Goal: Information Seeking & Learning: Learn about a topic

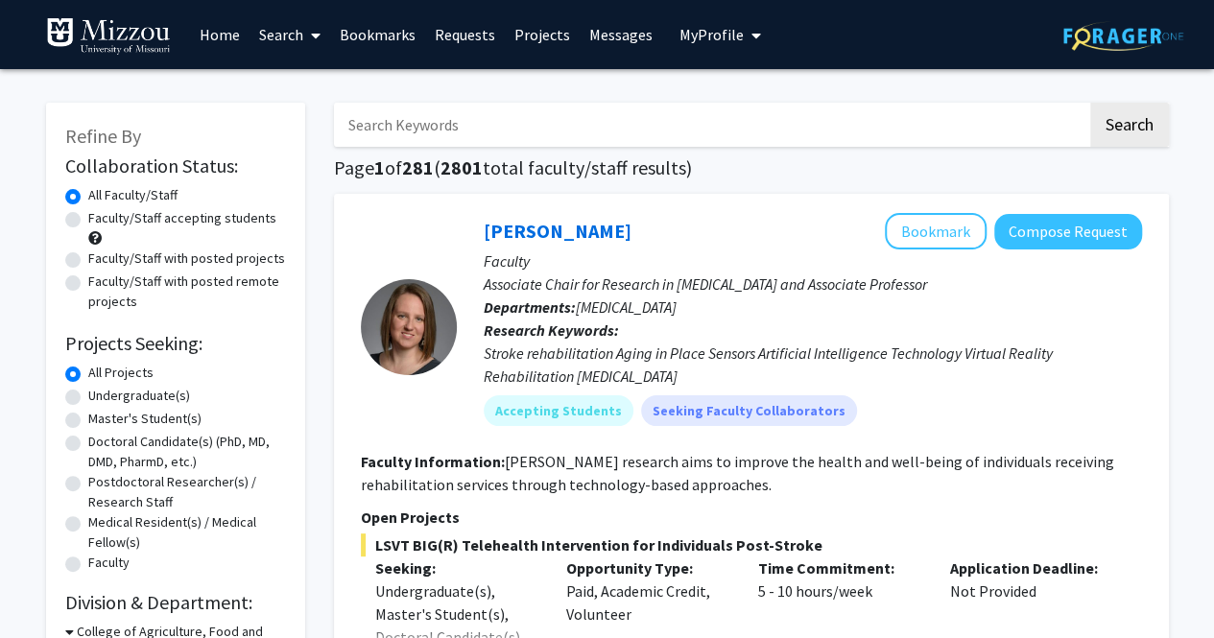
click at [555, 118] on input "Search Keywords" at bounding box center [710, 125] width 753 height 44
type input "b"
click at [1090, 103] on button "Search" at bounding box center [1129, 125] width 79 height 44
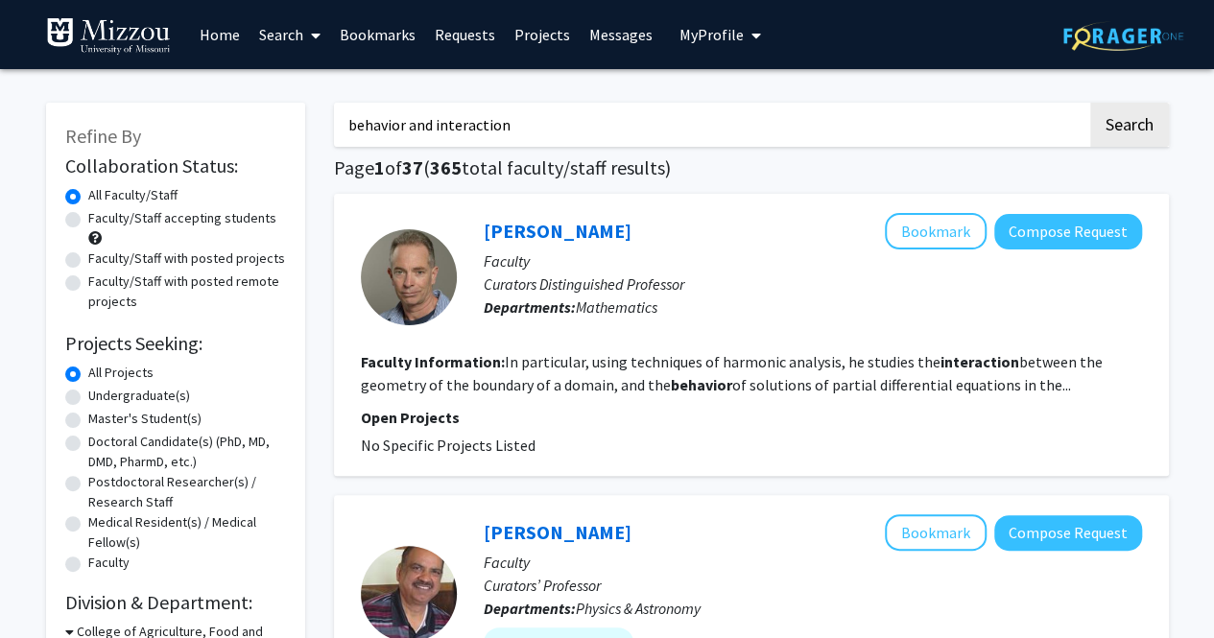
click at [607, 128] on input "behavior and interaction" at bounding box center [710, 125] width 753 height 44
type input "behavior and interaction (Psychology)"
click at [1090, 103] on button "Search" at bounding box center [1129, 125] width 79 height 44
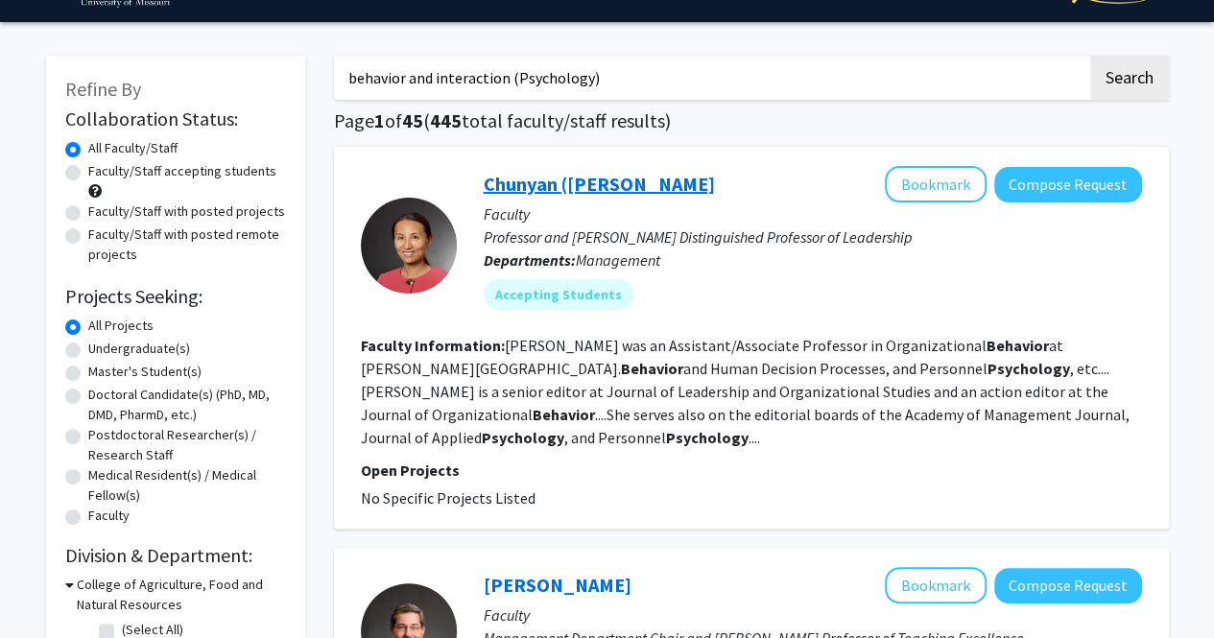
scroll to position [12, 0]
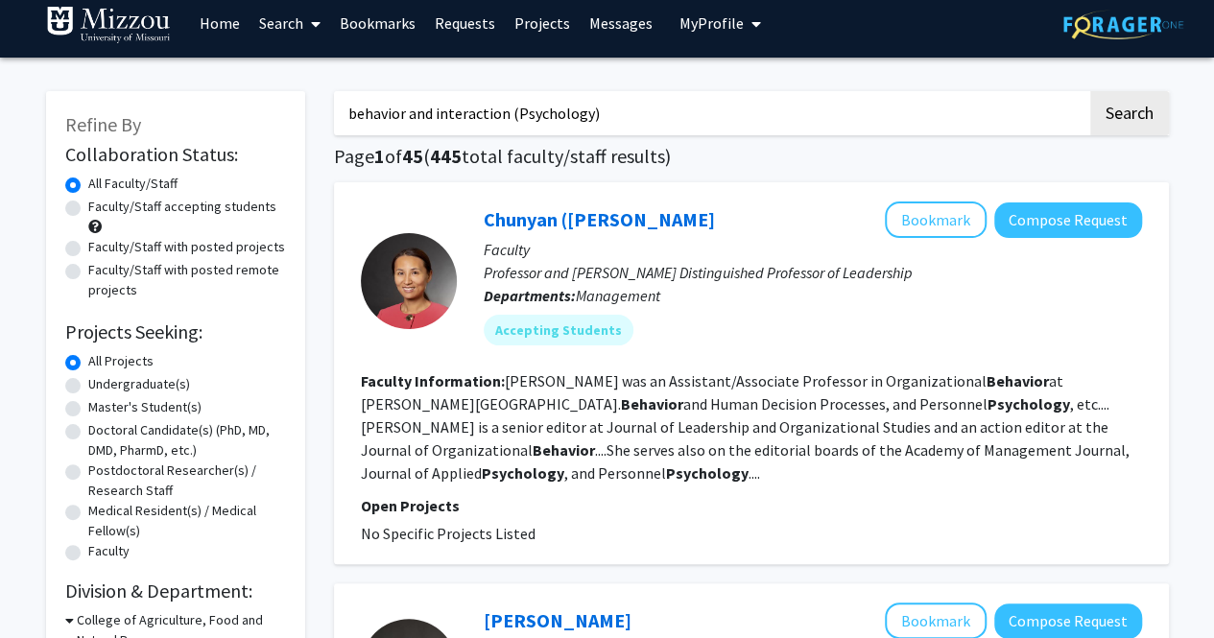
click at [88, 210] on label "Faculty/Staff accepting students" at bounding box center [182, 207] width 188 height 20
click at [88, 209] on input "Faculty/Staff accepting students" at bounding box center [94, 203] width 12 height 12
radio input "true"
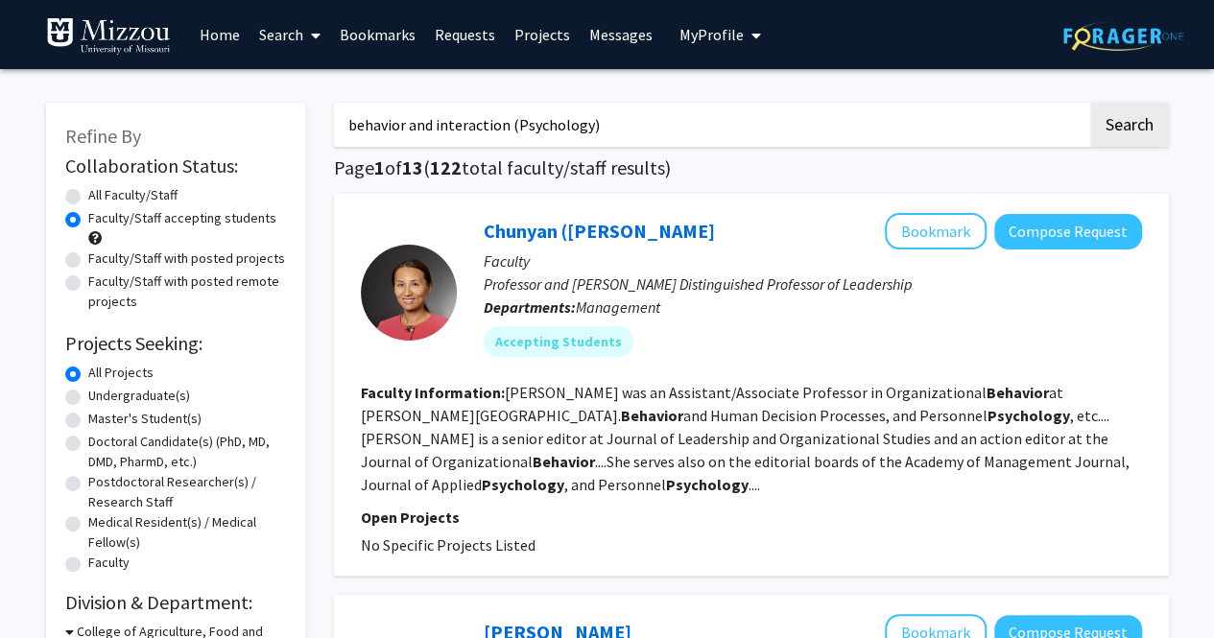
click at [456, 139] on input "behavior and interaction (Psychology)" at bounding box center [710, 125] width 753 height 44
click at [461, 176] on span "122" at bounding box center [446, 167] width 32 height 24
click at [439, 125] on input "behavior and interaction (Psychology)" at bounding box center [710, 125] width 753 height 44
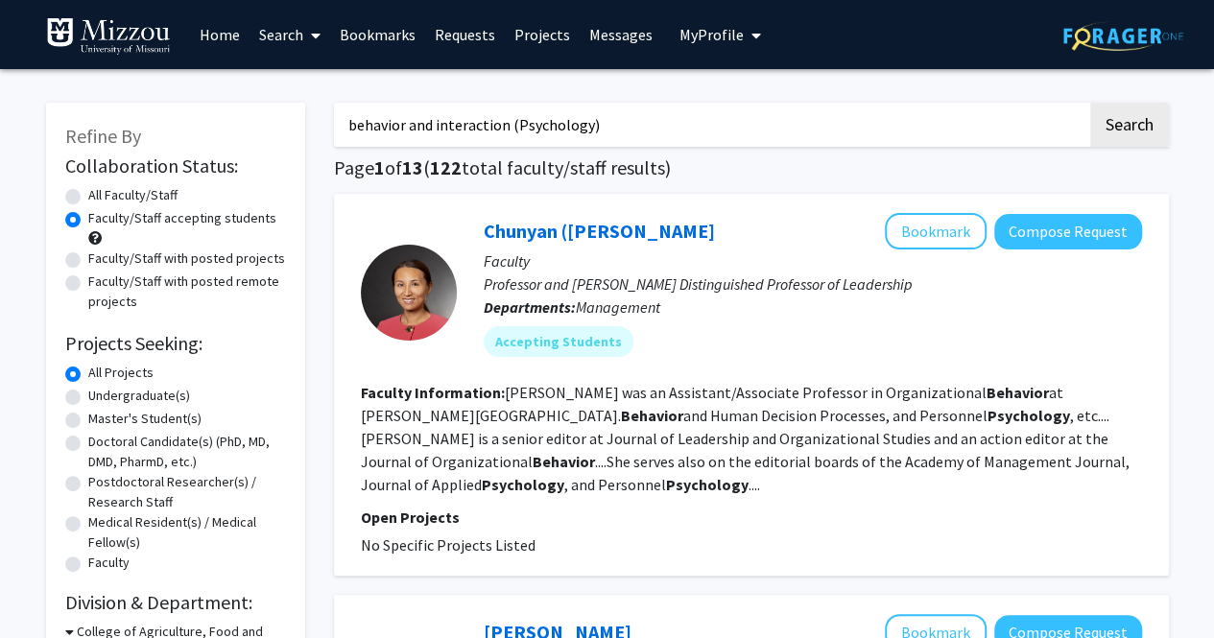
click at [439, 125] on input "behavior and interaction (Psychology)" at bounding box center [710, 125] width 753 height 44
type input "addiction studies"
click at [1090, 103] on button "Search" at bounding box center [1129, 125] width 79 height 44
radio input "true"
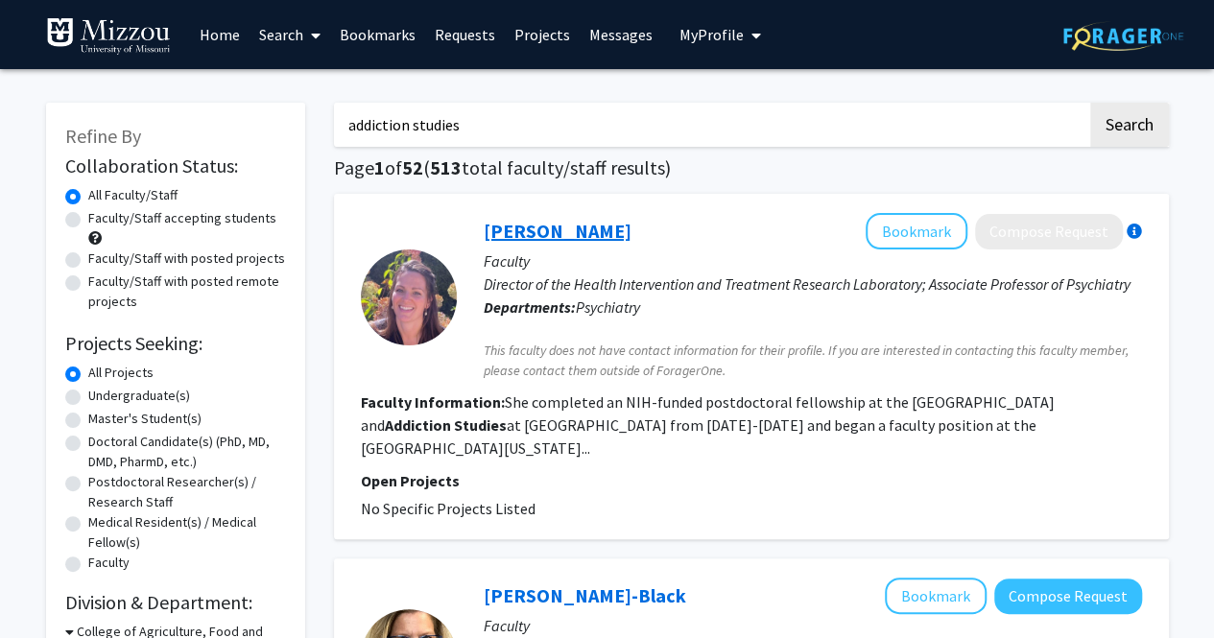
click at [572, 241] on link "[PERSON_NAME]" at bounding box center [558, 231] width 148 height 24
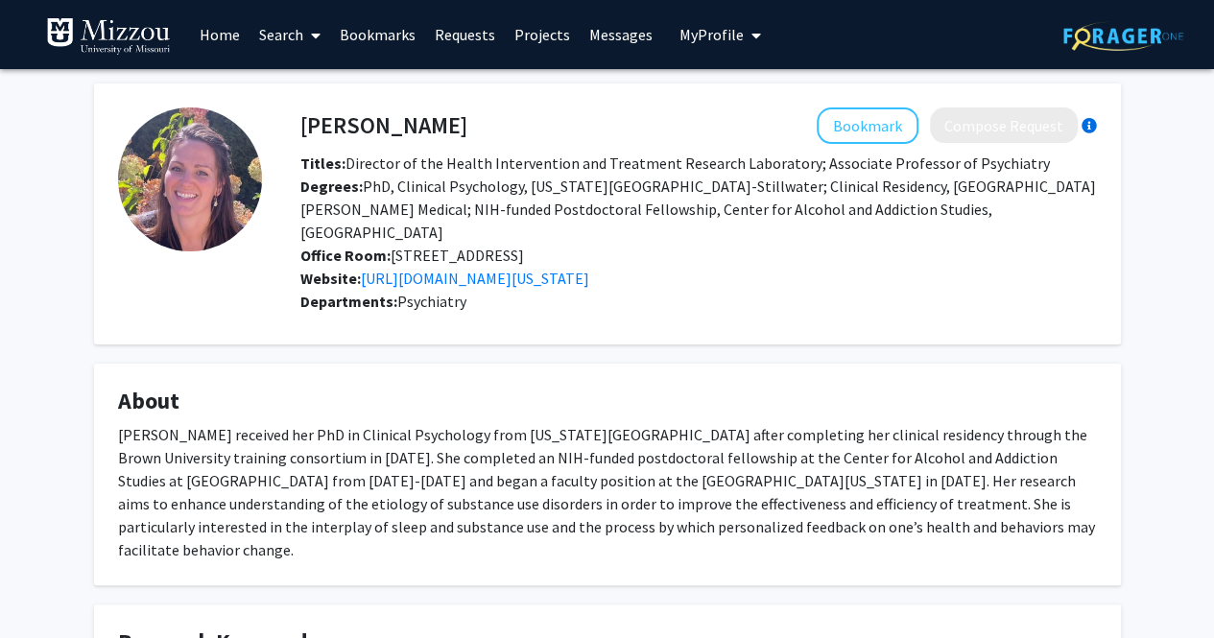
type input "behavior and interaction (Psychology)"
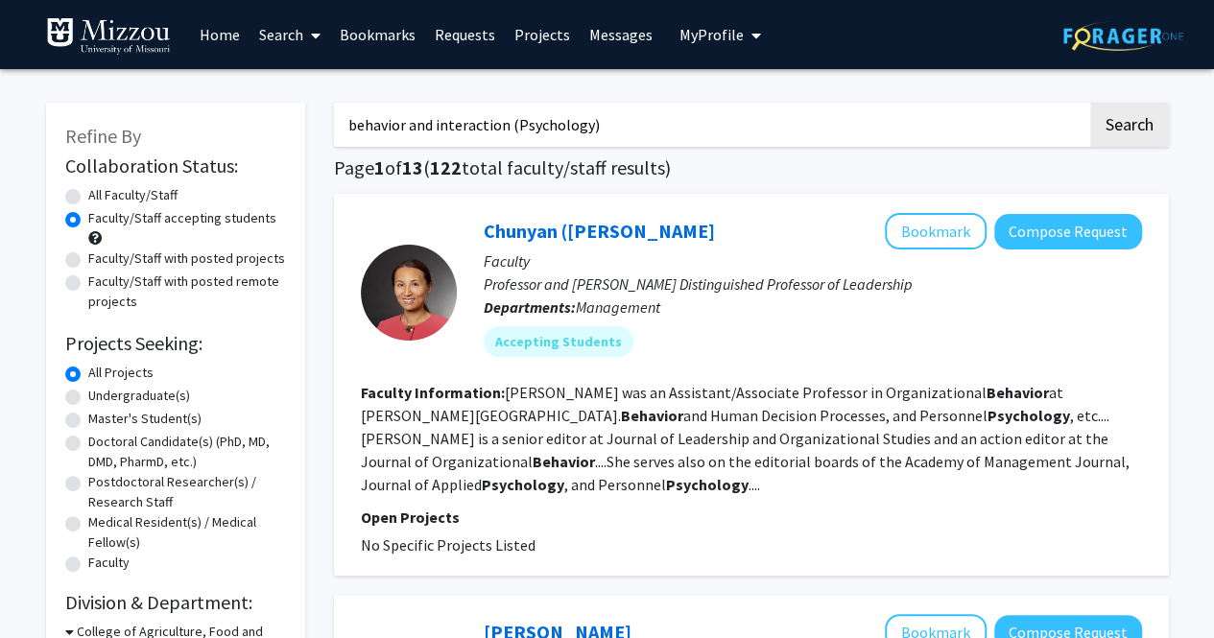
click at [462, 131] on input "behavior and interaction (Psychology)" at bounding box center [710, 125] width 753 height 44
type input "addiction studies"
click at [1090, 103] on button "Search" at bounding box center [1129, 125] width 79 height 44
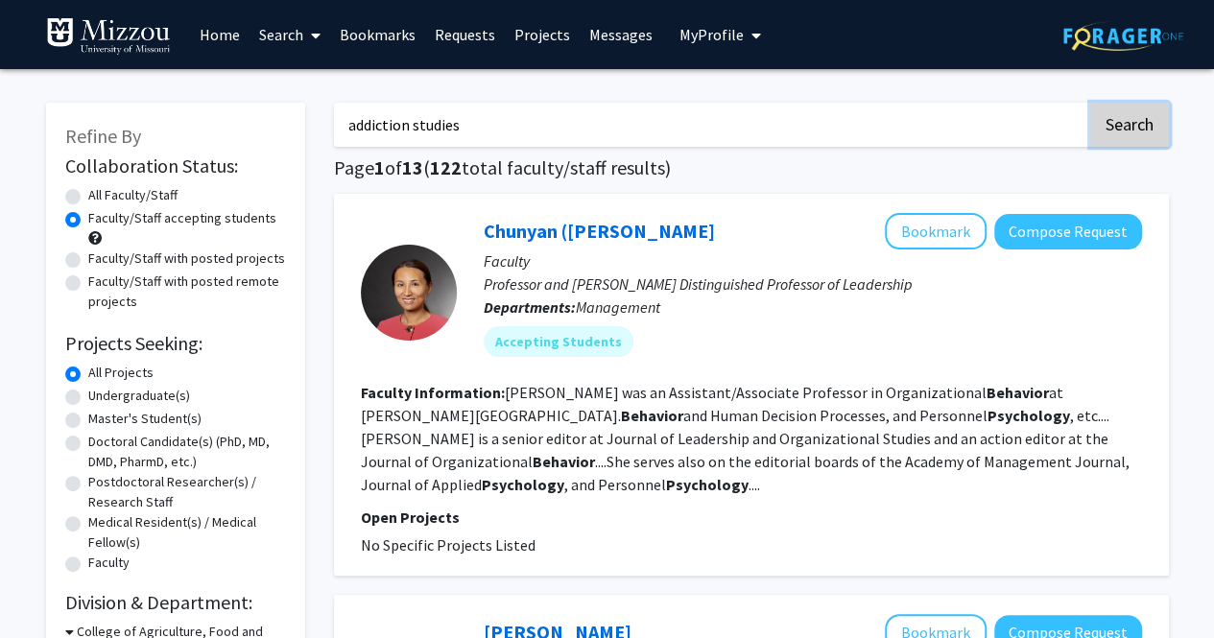
click at [1152, 128] on button "Search" at bounding box center [1129, 125] width 79 height 44
radio input "true"
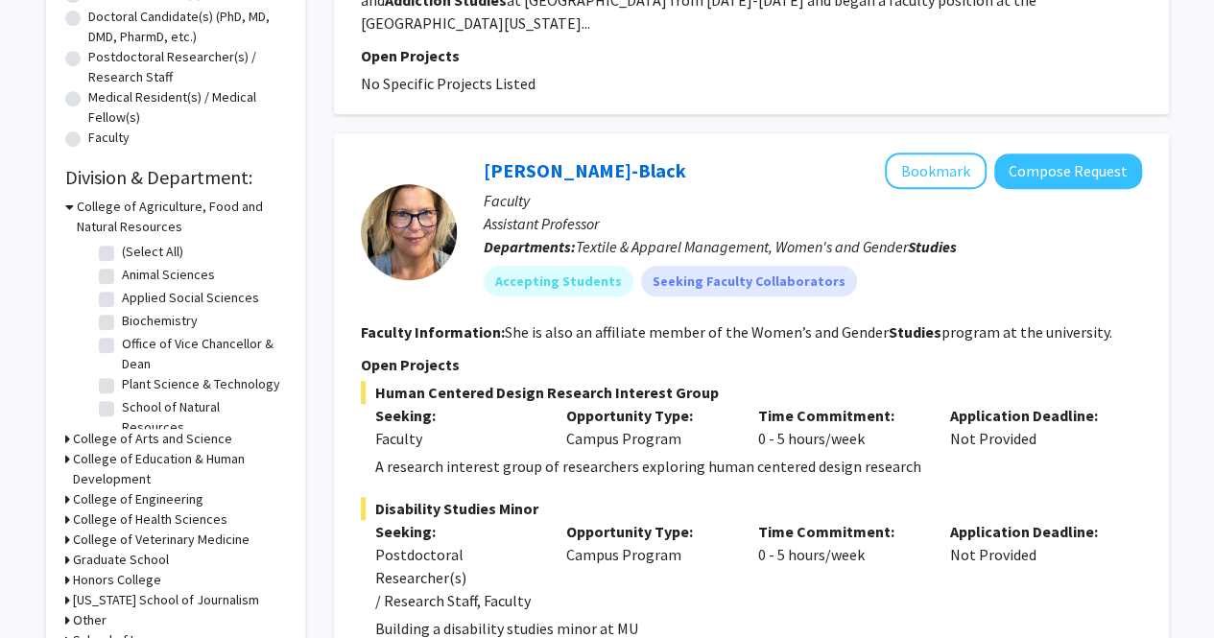
scroll to position [422, 0]
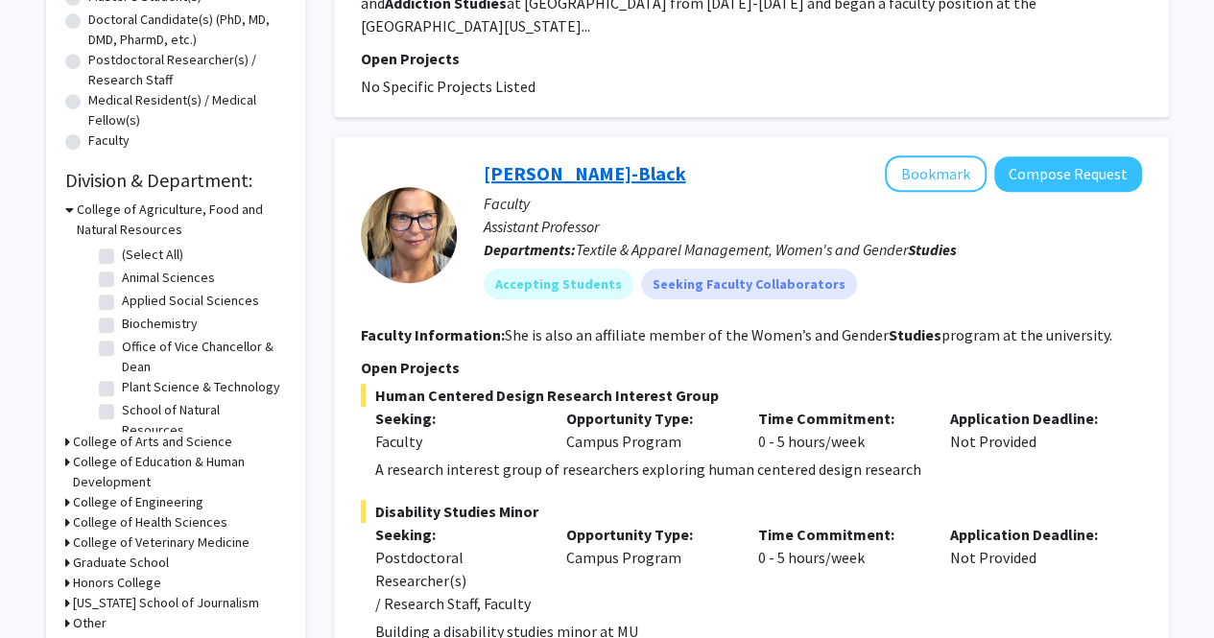
click at [573, 161] on link "[PERSON_NAME]-Black" at bounding box center [585, 173] width 202 height 24
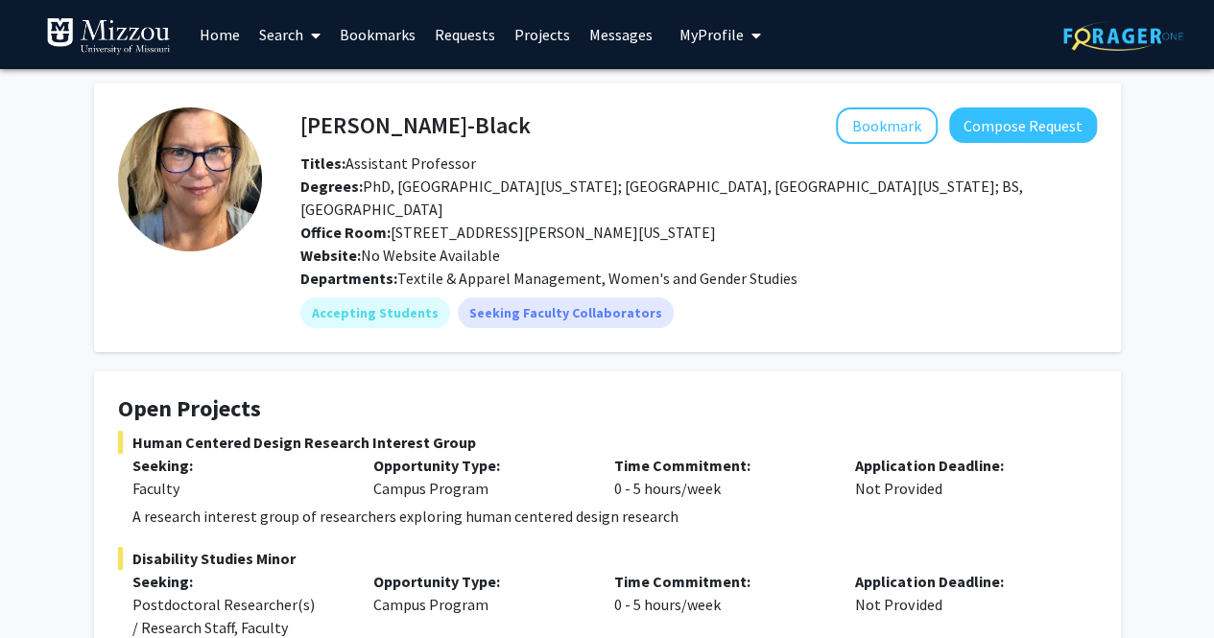
scroll to position [422, 0]
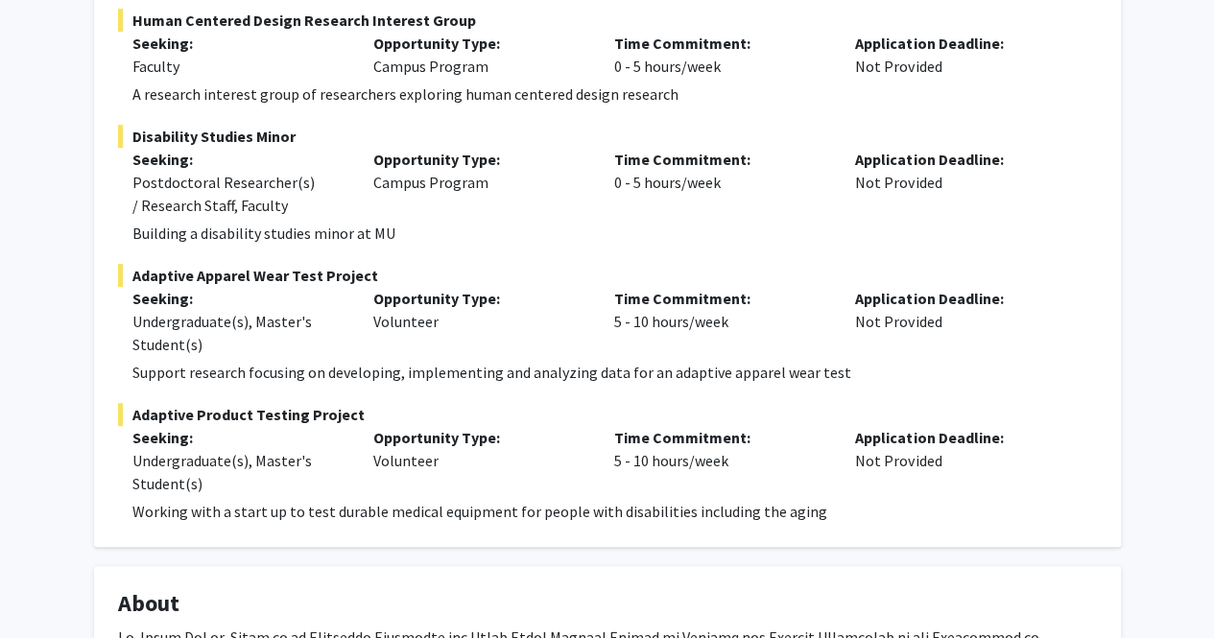
type input "addiction studies"
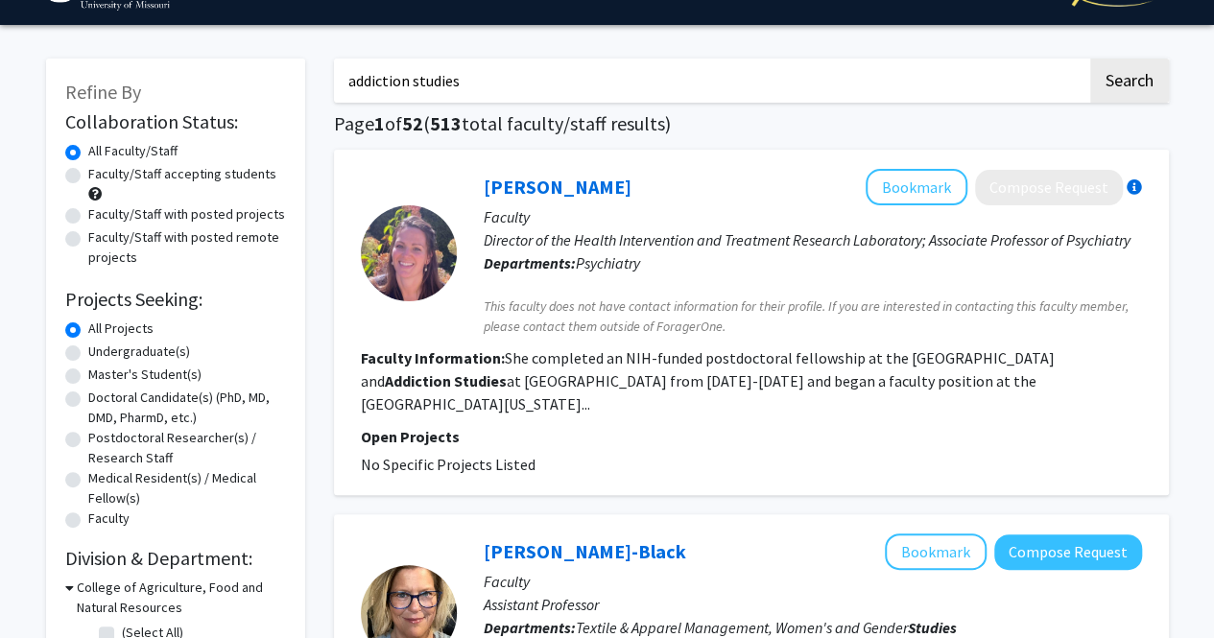
scroll to position [45, 0]
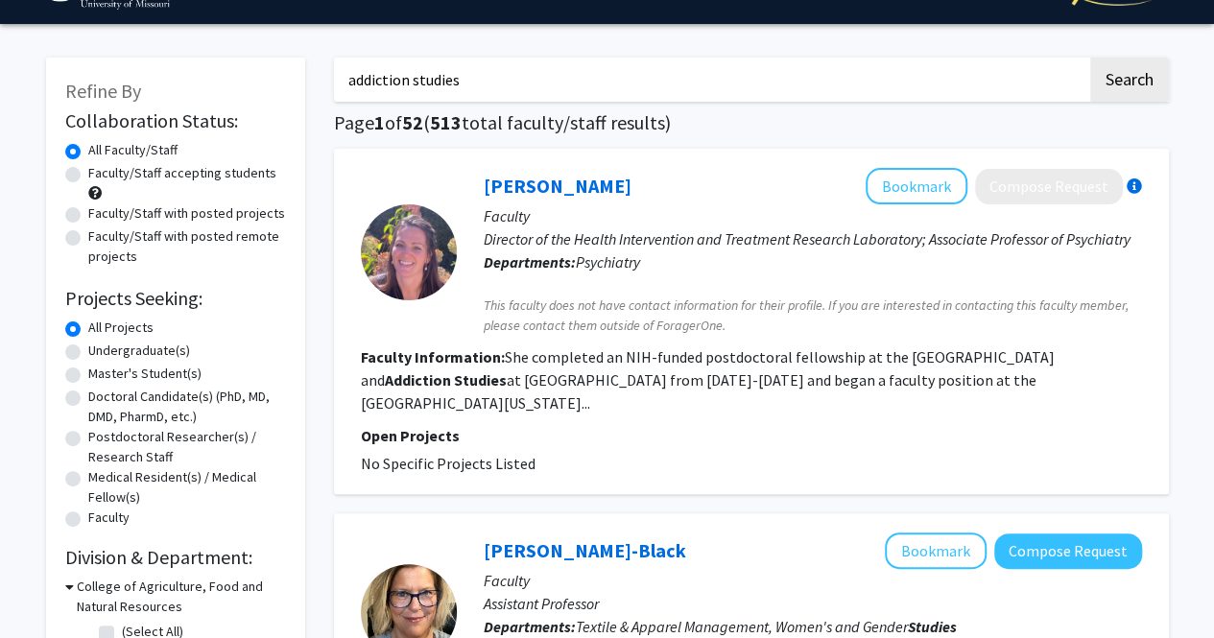
click at [88, 352] on label "Undergraduate(s)" at bounding box center [139, 351] width 102 height 20
click at [88, 352] on input "Undergraduate(s)" at bounding box center [94, 347] width 12 height 12
radio input "true"
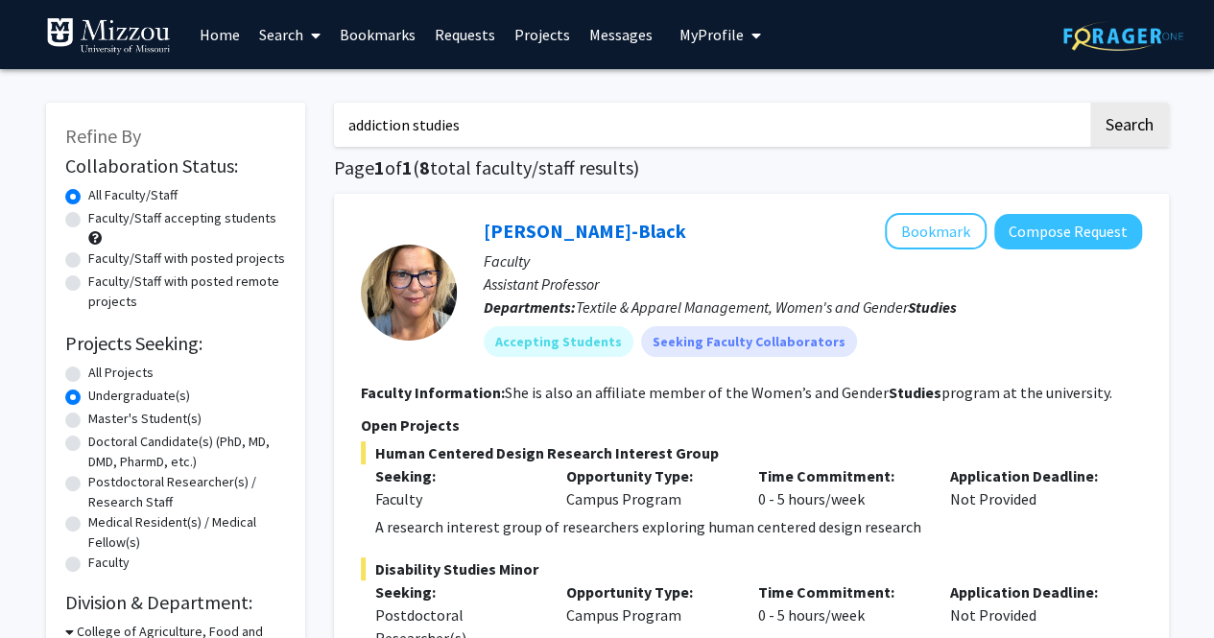
click at [88, 254] on label "Faculty/Staff with posted projects" at bounding box center [186, 258] width 197 height 20
click at [88, 254] on input "Faculty/Staff with posted projects" at bounding box center [94, 254] width 12 height 12
radio input "true"
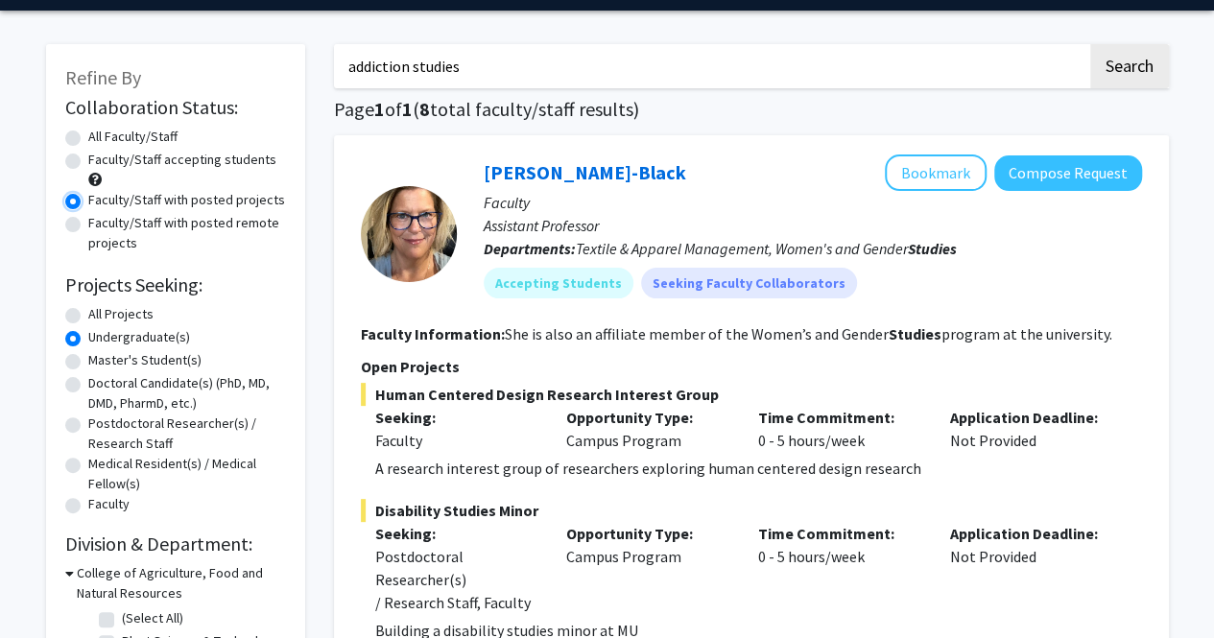
scroll to position [58, 0]
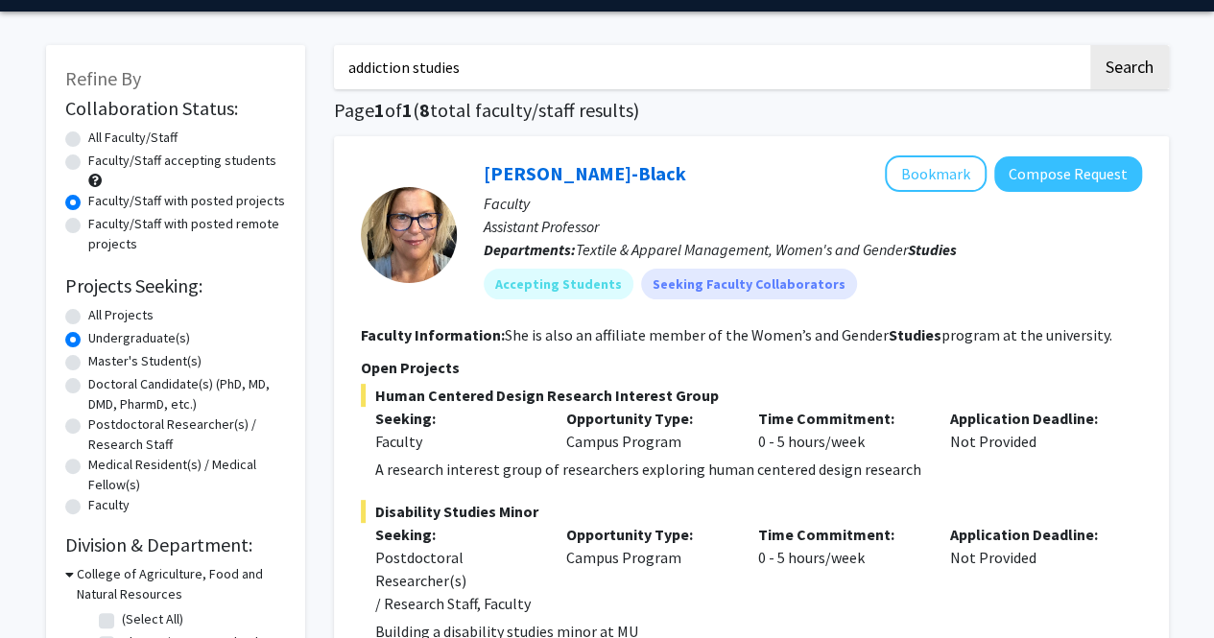
drag, startPoint x: 468, startPoint y: 64, endPoint x: 323, endPoint y: 67, distance: 144.9
type input "behavior"
click at [1090, 45] on button "Search" at bounding box center [1129, 67] width 79 height 44
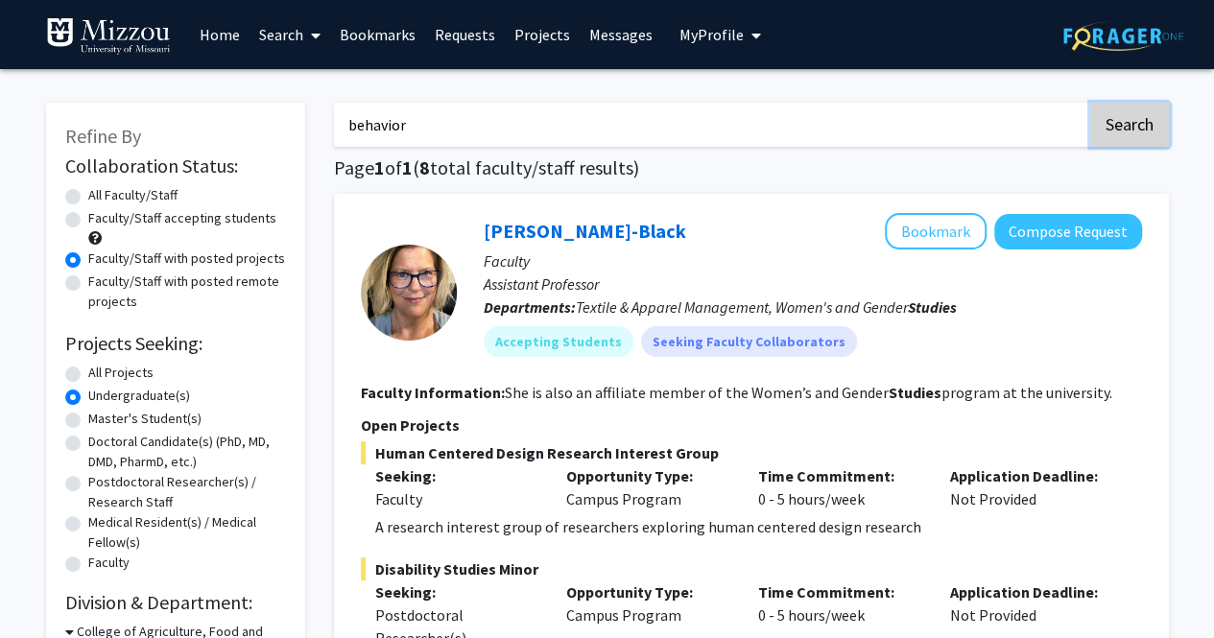
click at [1121, 129] on button "Search" at bounding box center [1129, 125] width 79 height 44
radio input "true"
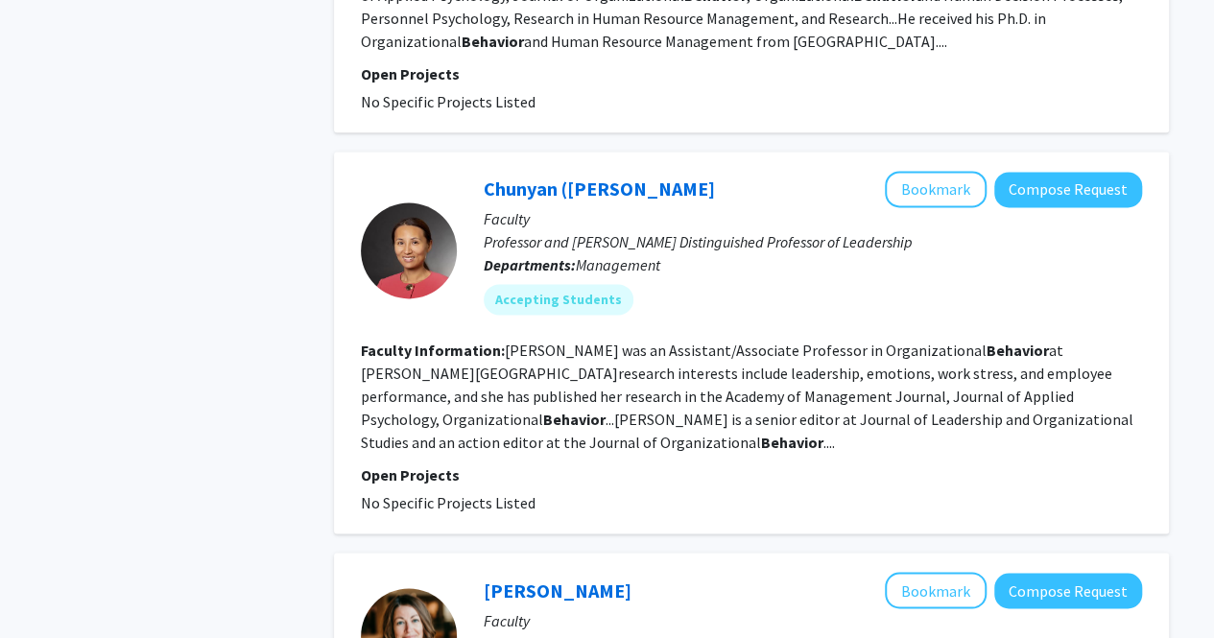
scroll to position [1200, 0]
